Goal: Task Accomplishment & Management: Complete application form

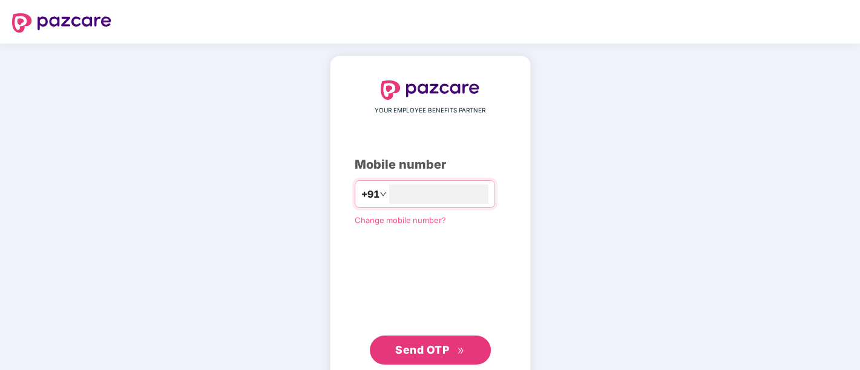
type input "**********"
click at [399, 340] on button "Send OTP" at bounding box center [430, 349] width 121 height 29
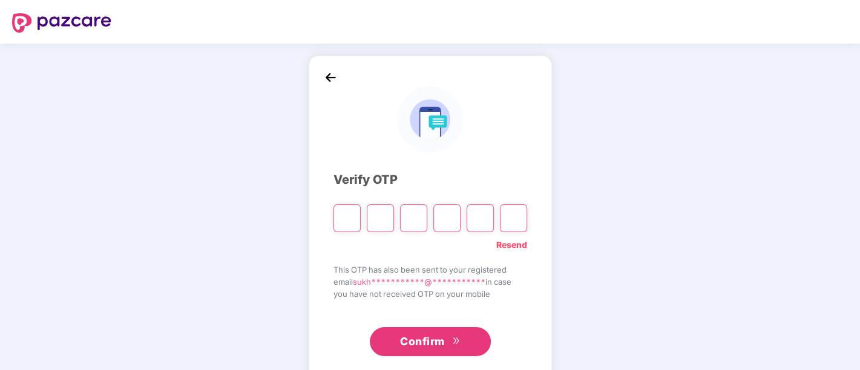
type input "*"
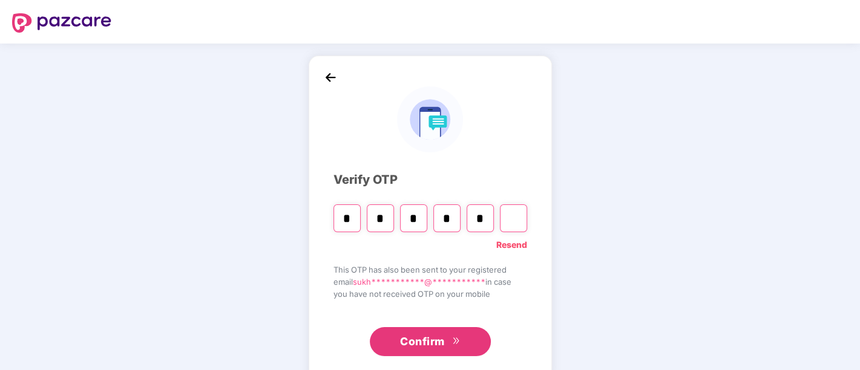
type input "*"
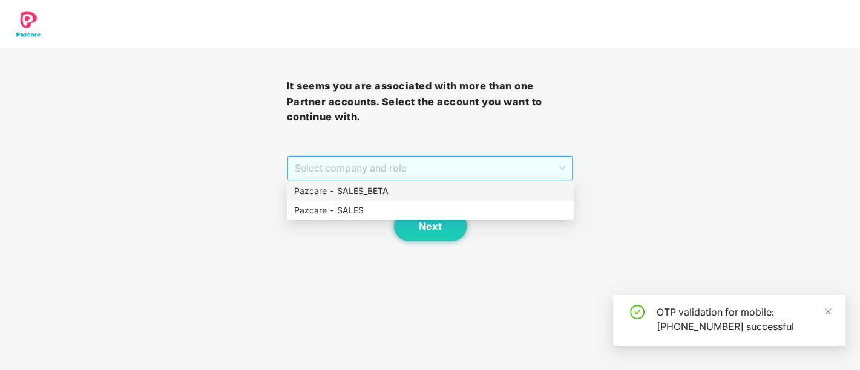
click at [385, 161] on span "Select company and role" at bounding box center [430, 168] width 271 height 23
click at [367, 220] on div "Pazcare - SALES" at bounding box center [430, 210] width 287 height 19
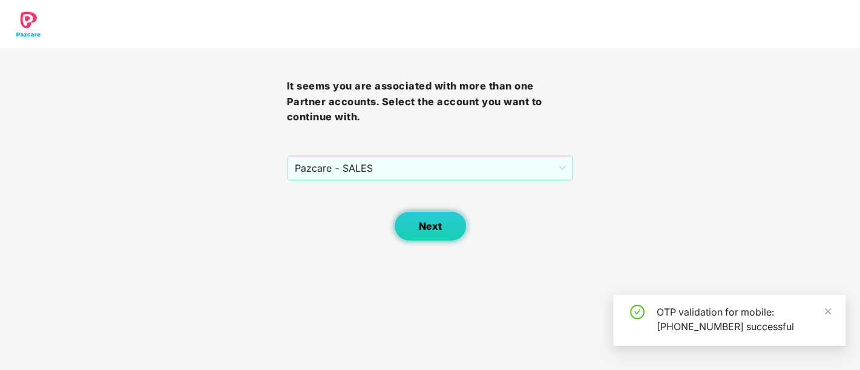
click at [413, 225] on button "Next" at bounding box center [430, 226] width 73 height 30
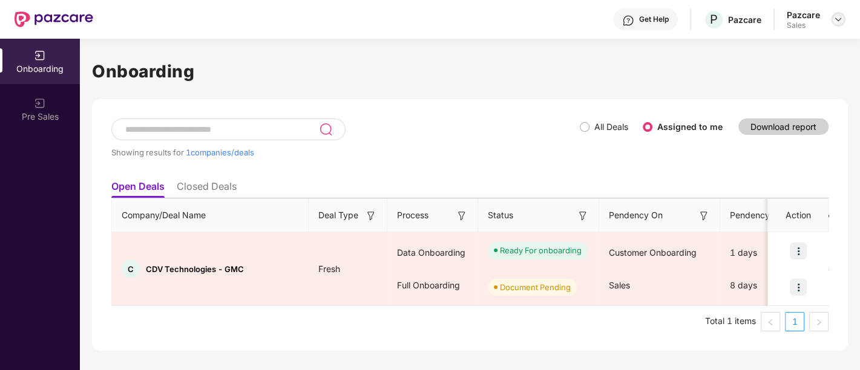
click at [842, 19] on img at bounding box center [838, 20] width 10 height 10
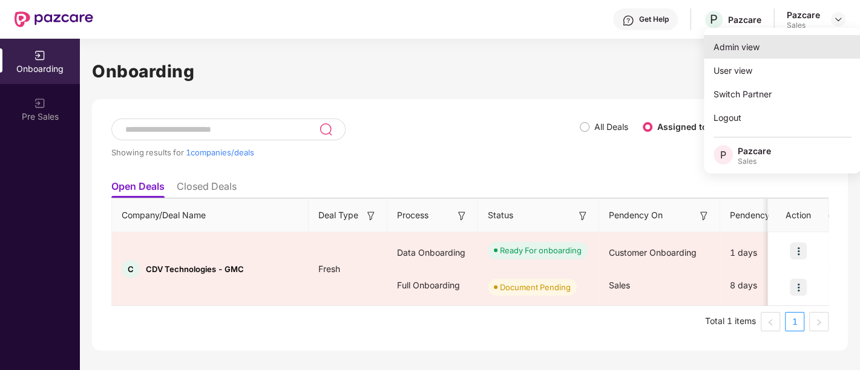
click at [785, 47] on div "Admin view" at bounding box center [782, 47] width 157 height 24
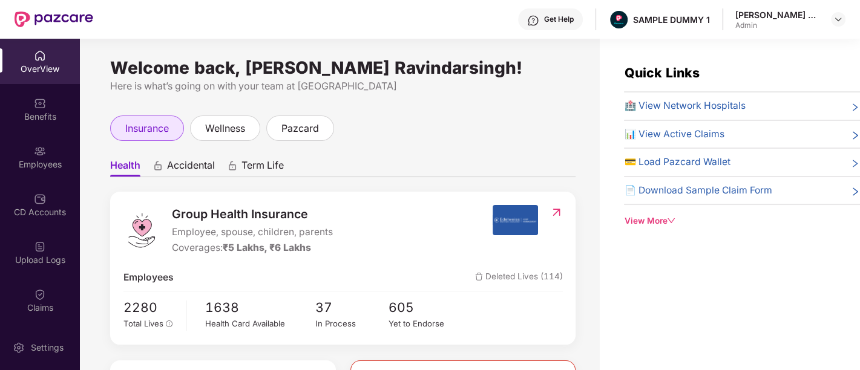
click at [140, 135] on span "insurance" at bounding box center [147, 128] width 44 height 15
click at [263, 164] on span "Term Life" at bounding box center [262, 168] width 42 height 18
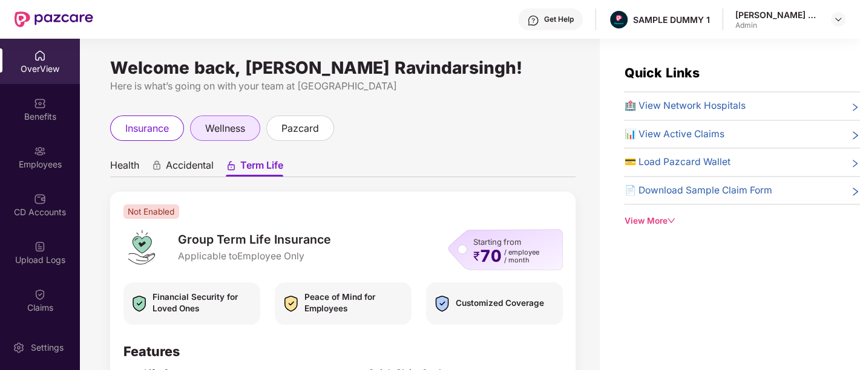
click at [231, 125] on span "wellness" at bounding box center [225, 128] width 40 height 15
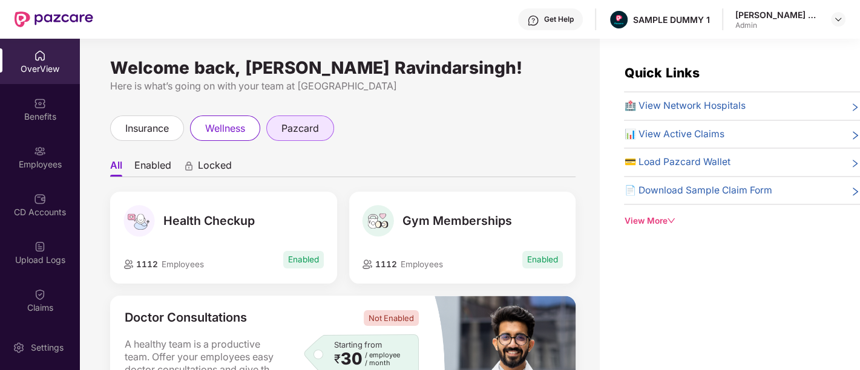
click at [312, 138] on div "pazcard" at bounding box center [300, 128] width 68 height 25
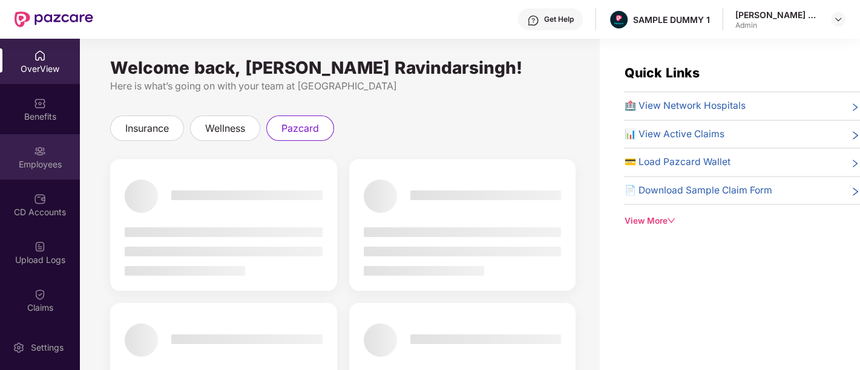
click at [24, 156] on div "Employees" at bounding box center [40, 156] width 80 height 45
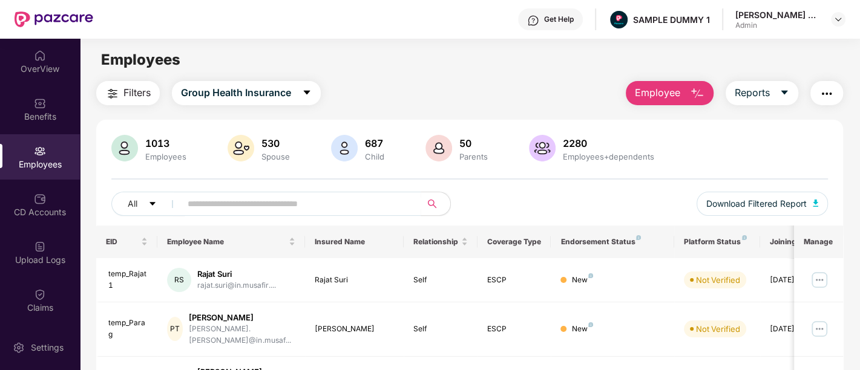
click at [683, 92] on button "Employee" at bounding box center [670, 93] width 88 height 24
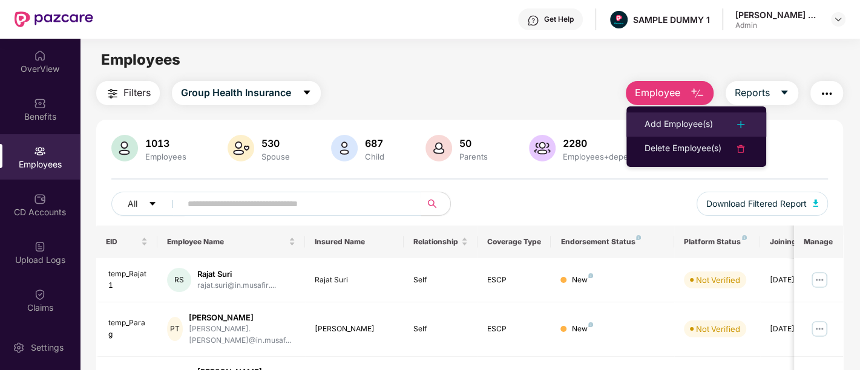
click at [642, 123] on li "Add Employee(s)" at bounding box center [696, 125] width 140 height 24
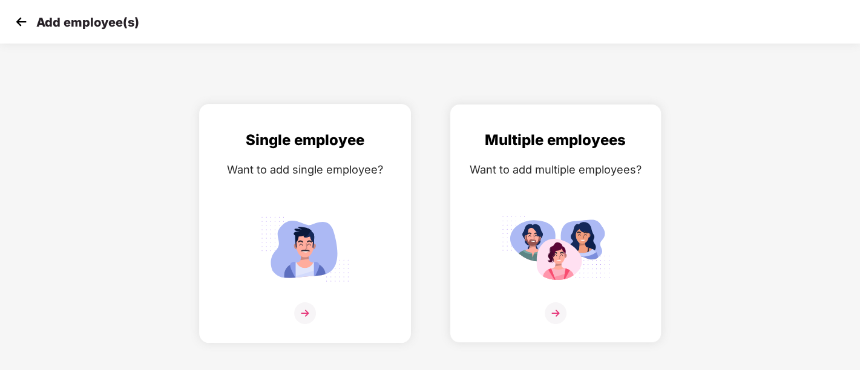
click at [290, 316] on div at bounding box center [305, 321] width 186 height 37
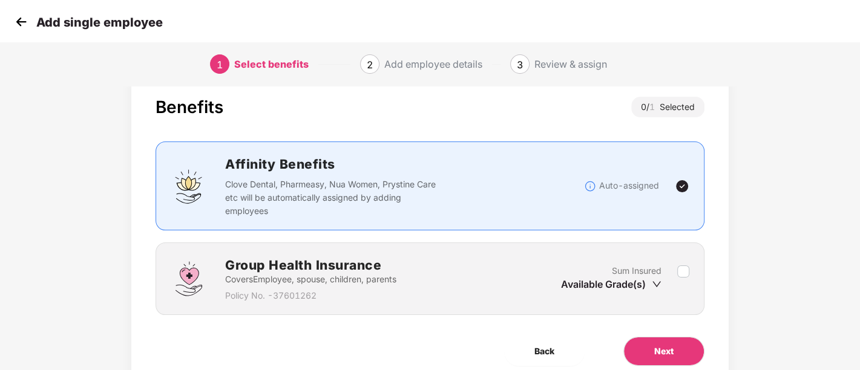
scroll to position [76, 0]
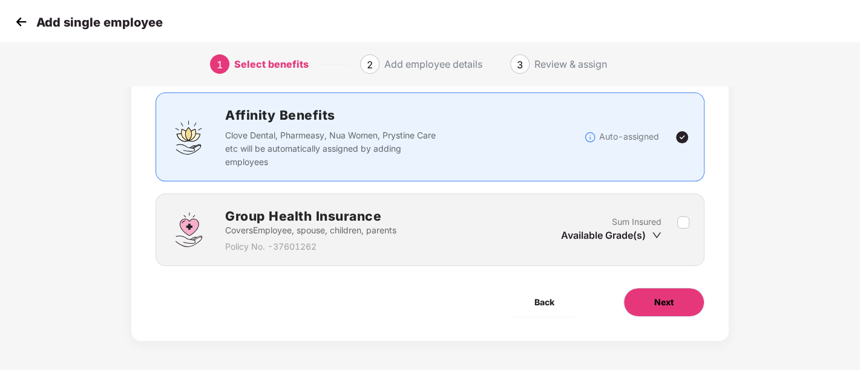
click at [661, 307] on span "Next" at bounding box center [663, 302] width 19 height 13
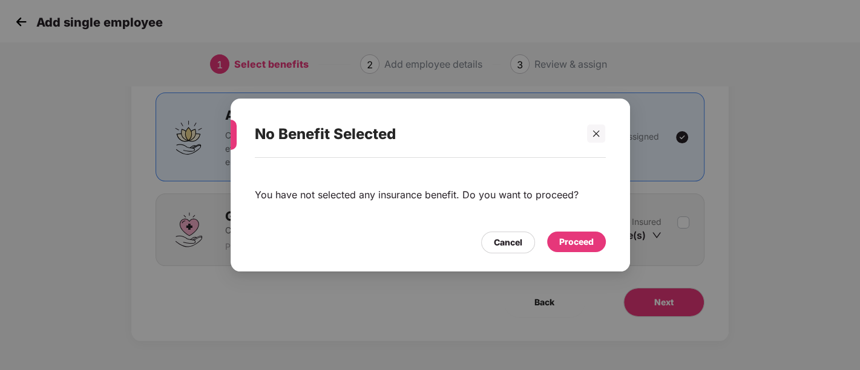
click at [574, 249] on div "Proceed" at bounding box center [576, 241] width 34 height 13
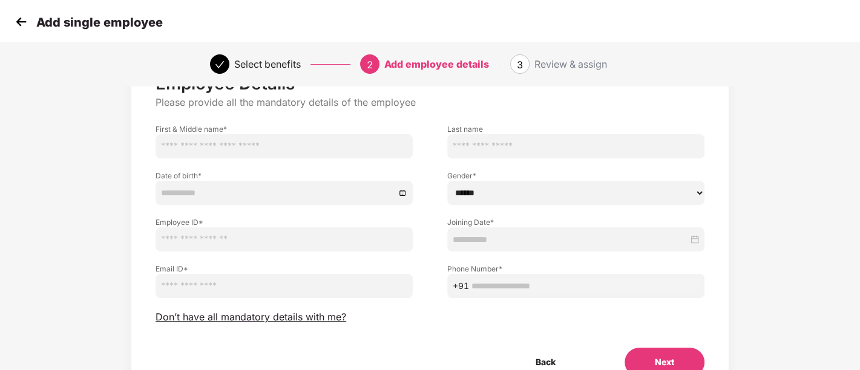
scroll to position [80, 0]
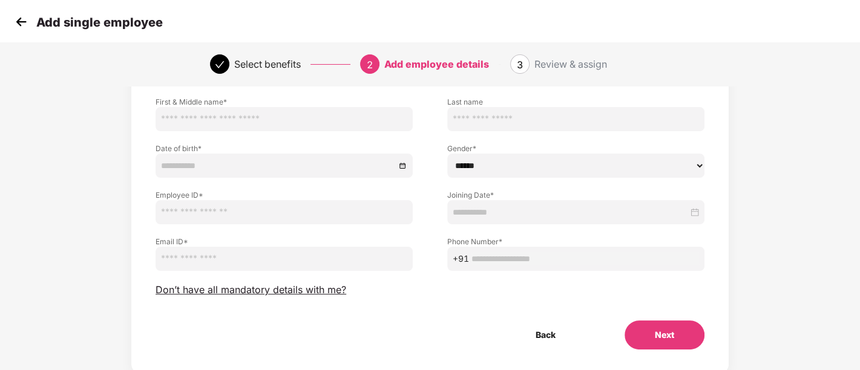
click at [185, 120] on input "text" at bounding box center [283, 119] width 257 height 24
click at [664, 347] on button "Next" at bounding box center [664, 335] width 80 height 29
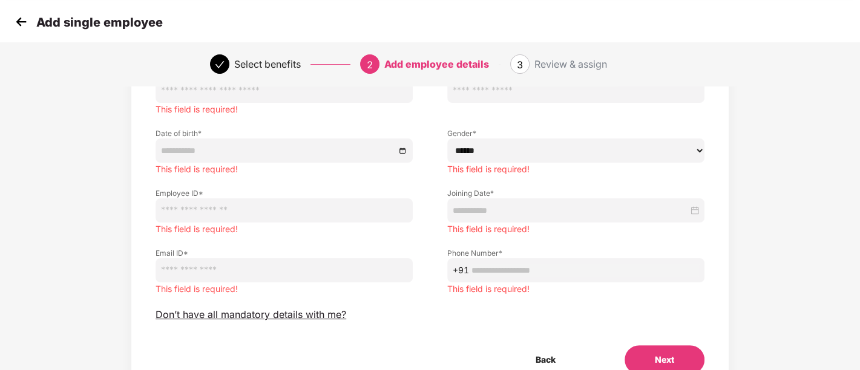
scroll to position [134, 0]
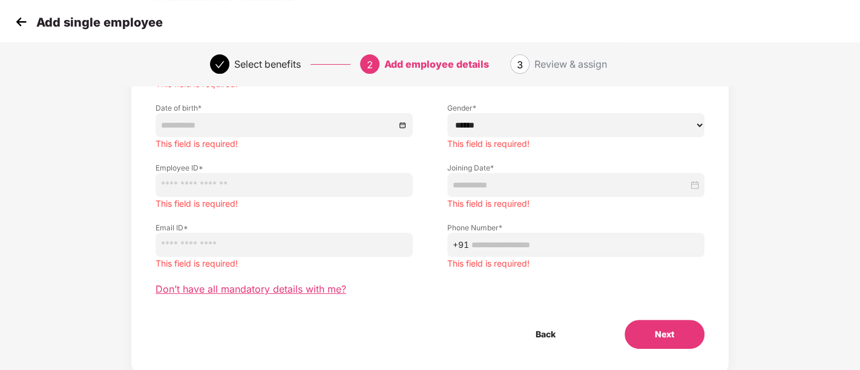
click at [215, 293] on span "Don’t have all mandatory details with me?" at bounding box center [250, 289] width 191 height 13
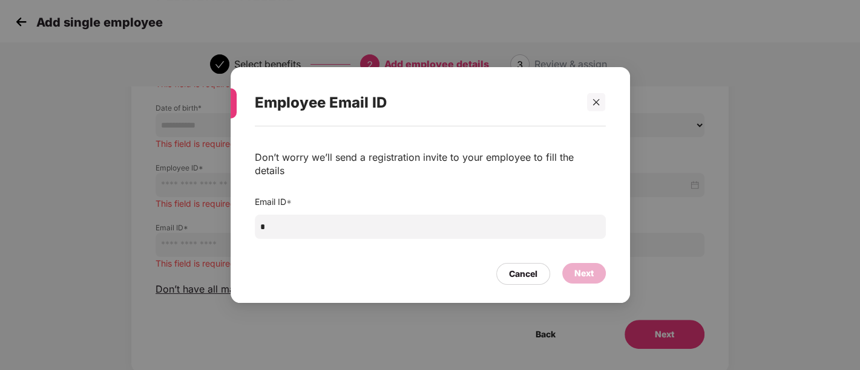
click at [293, 215] on input "*" at bounding box center [430, 227] width 351 height 24
type input "******"
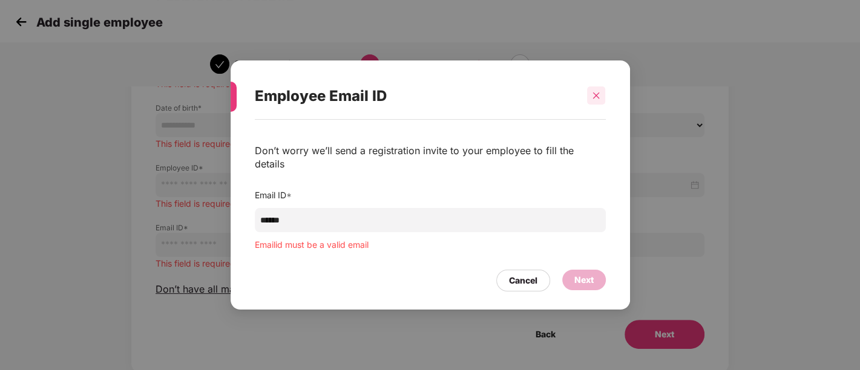
click at [600, 100] on icon "close" at bounding box center [596, 95] width 8 height 8
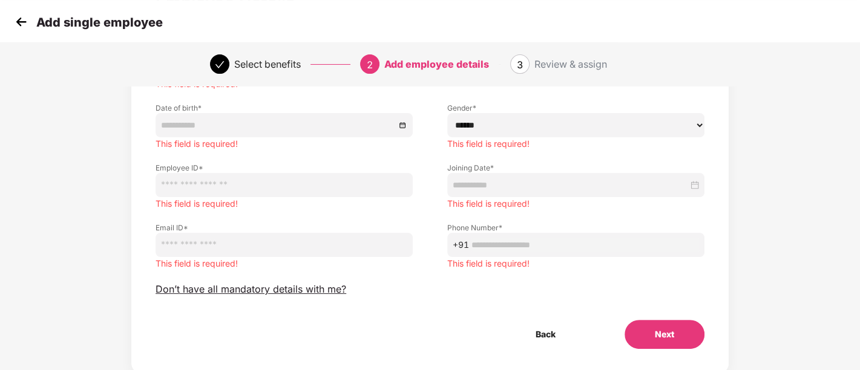
click at [21, 28] on img at bounding box center [21, 22] width 18 height 18
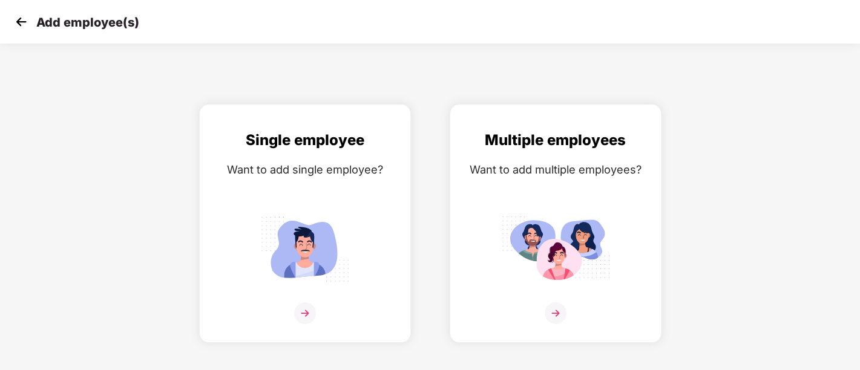
click at [22, 22] on img at bounding box center [21, 22] width 18 height 18
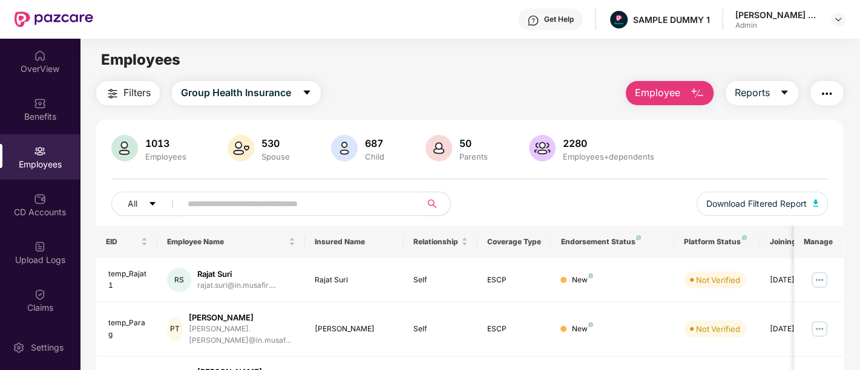
scroll to position [171, 0]
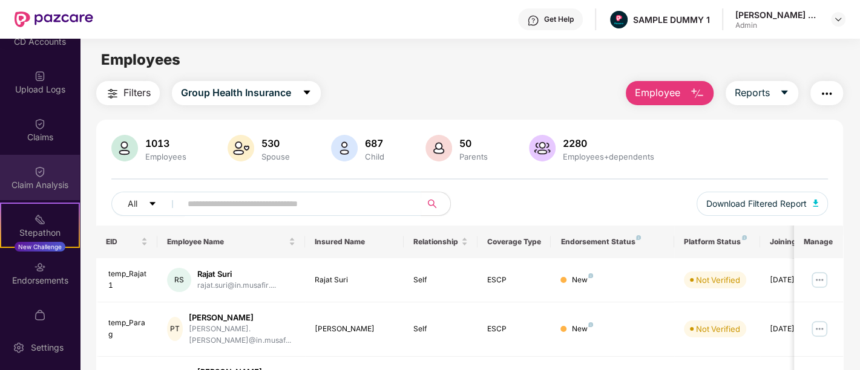
click at [34, 172] on img at bounding box center [40, 172] width 12 height 12
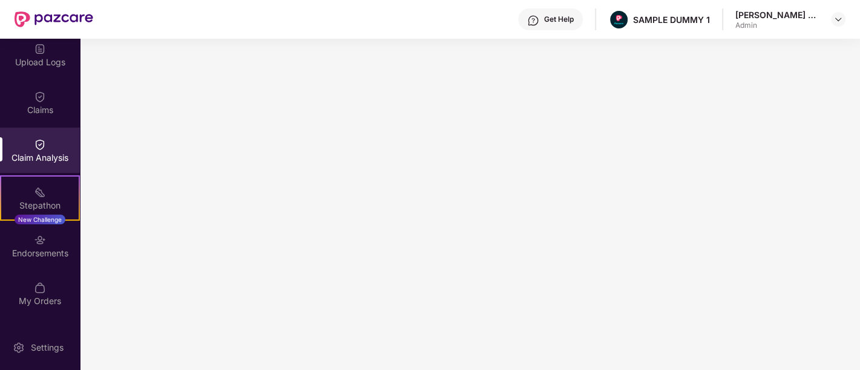
scroll to position [238, 0]
